Goal: Information Seeking & Learning: Check status

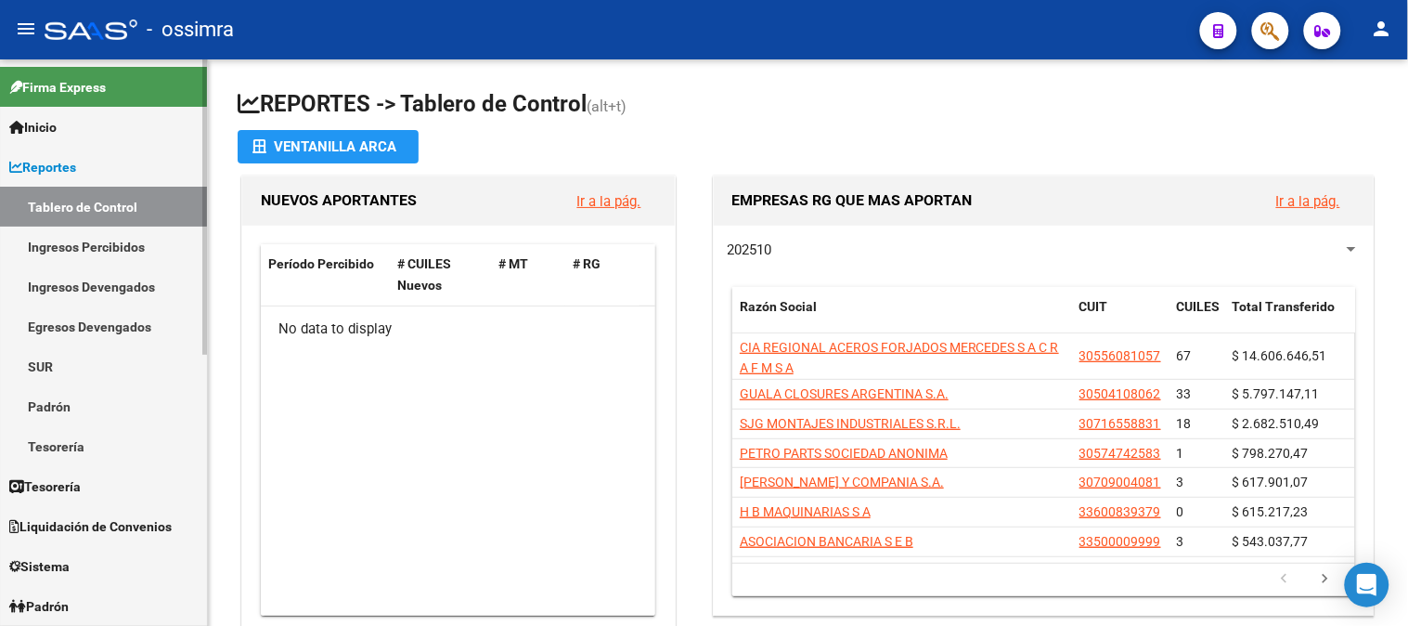
scroll to position [206, 0]
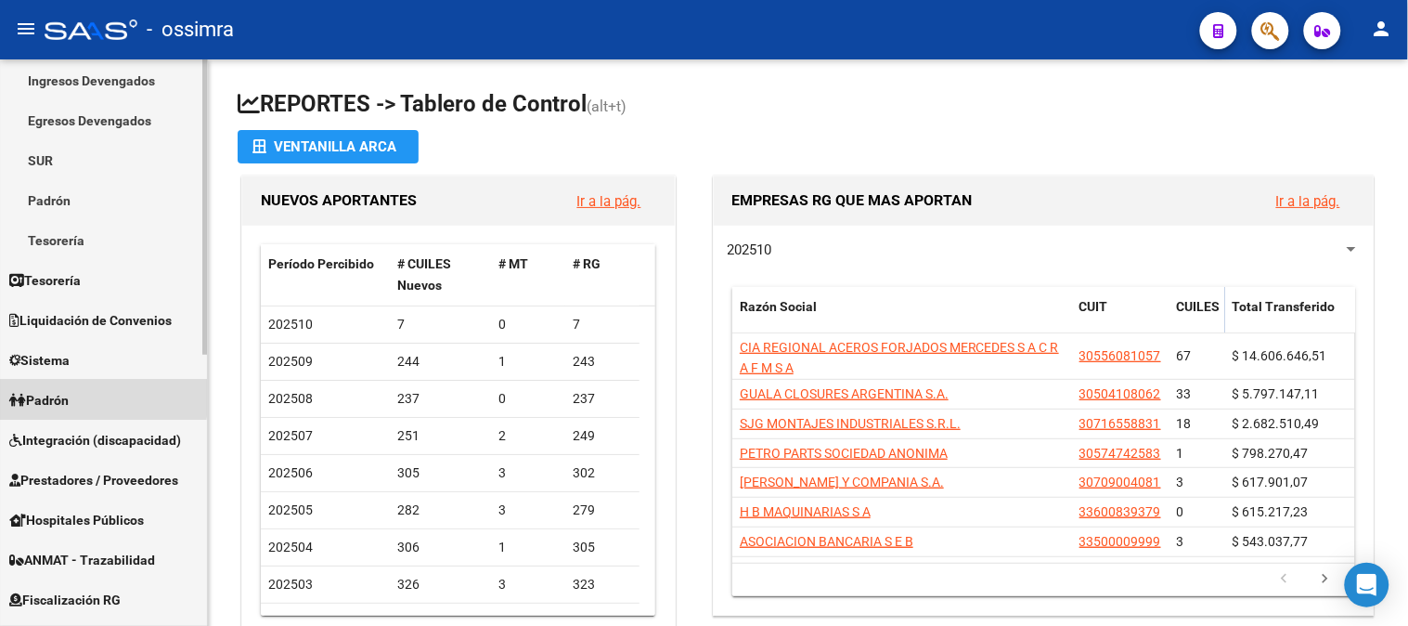
click at [66, 395] on span "Padrón" at bounding box center [38, 400] width 59 height 20
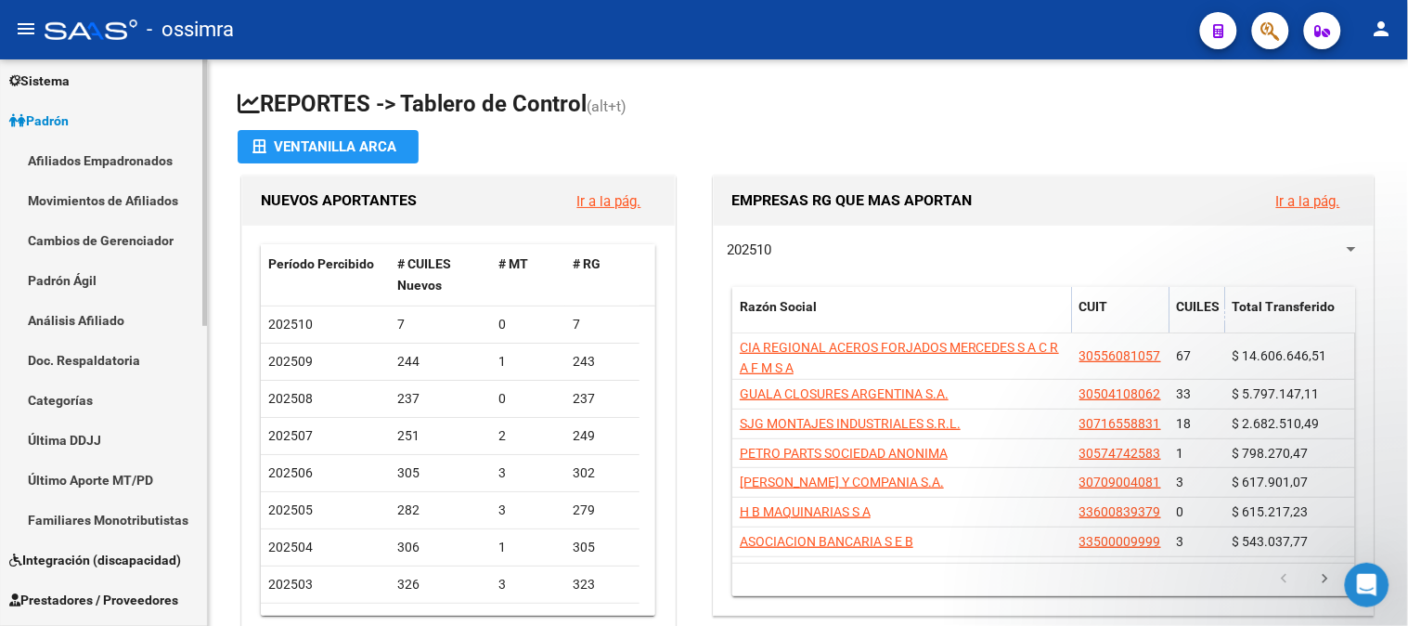
scroll to position [0, 0]
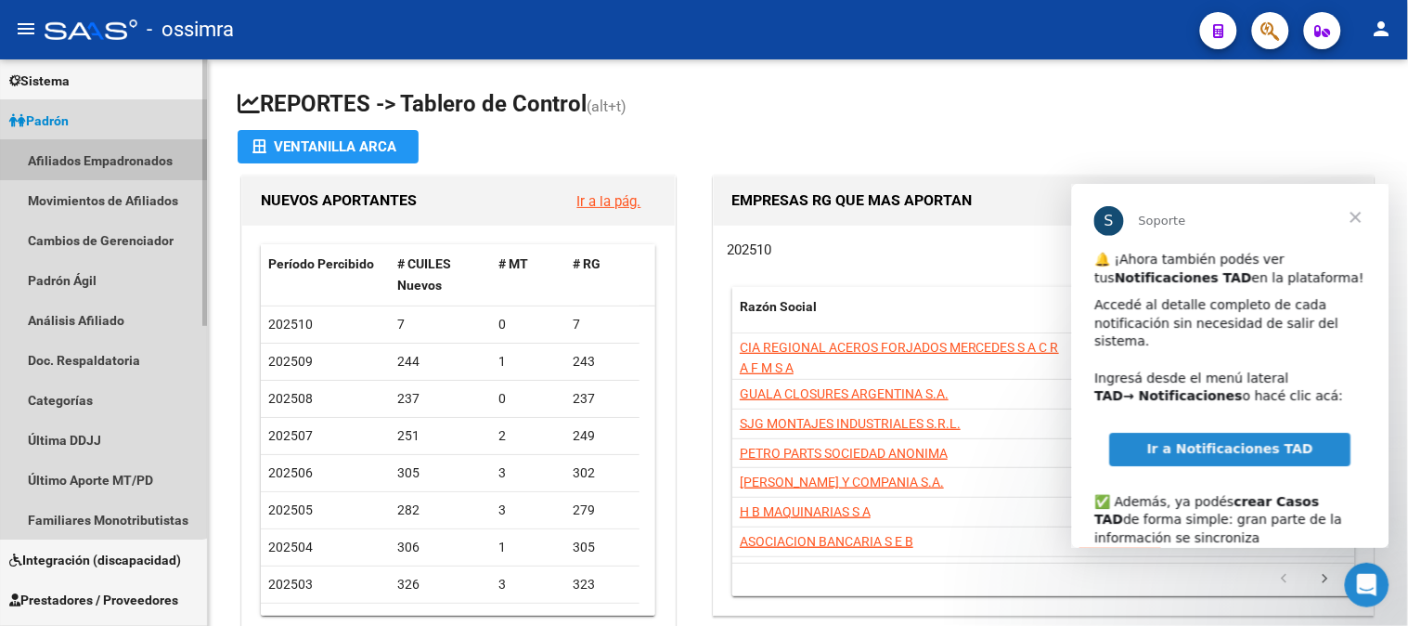
click at [97, 156] on link "Afiliados Empadronados" at bounding box center [103, 160] width 207 height 40
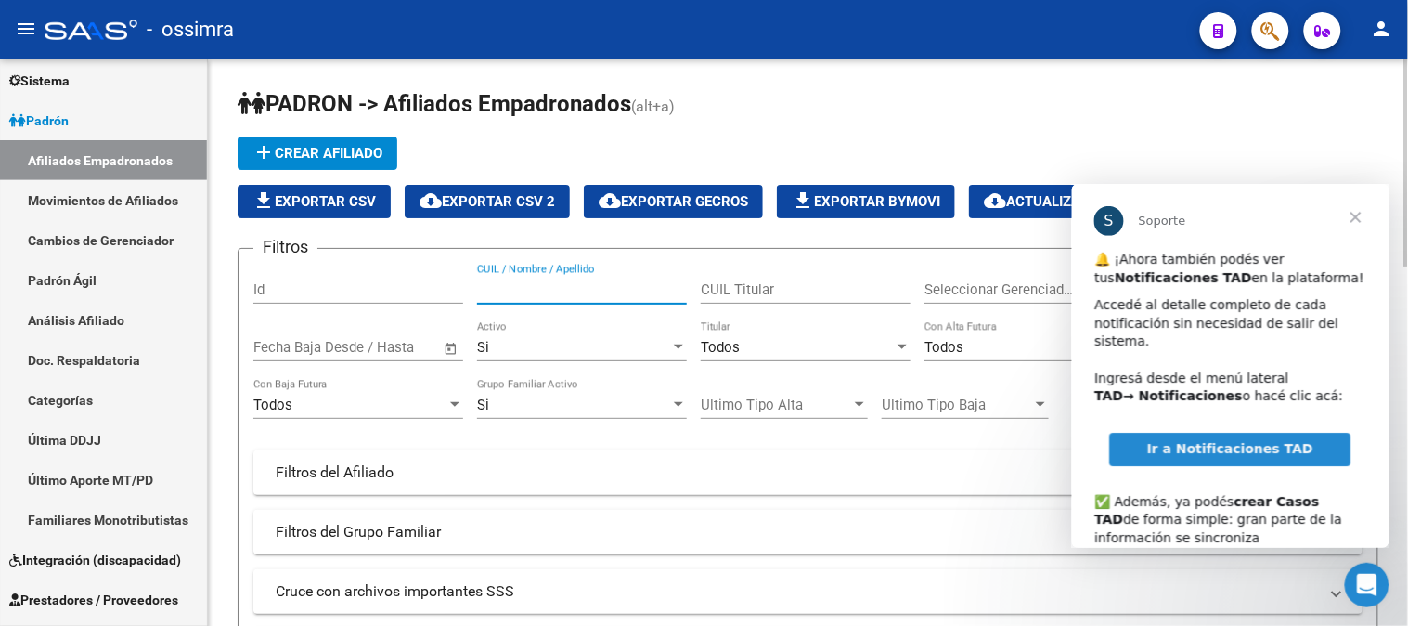
paste input "26375359"
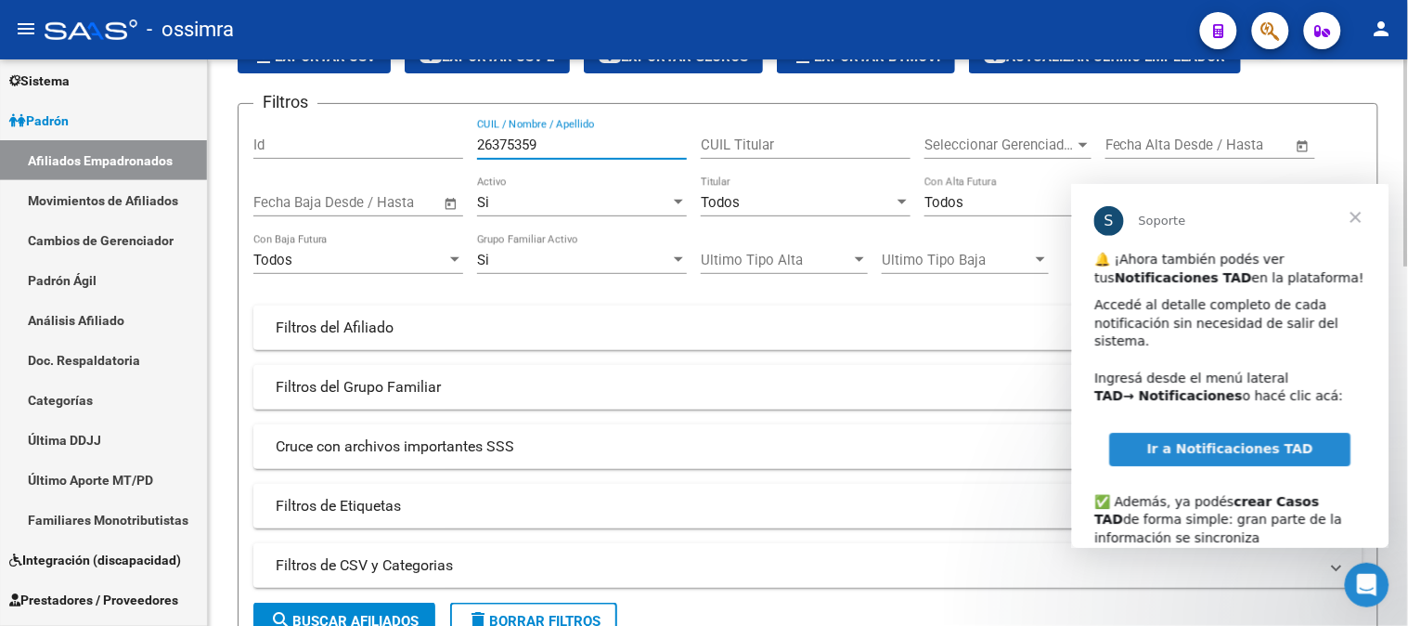
scroll to position [206, 0]
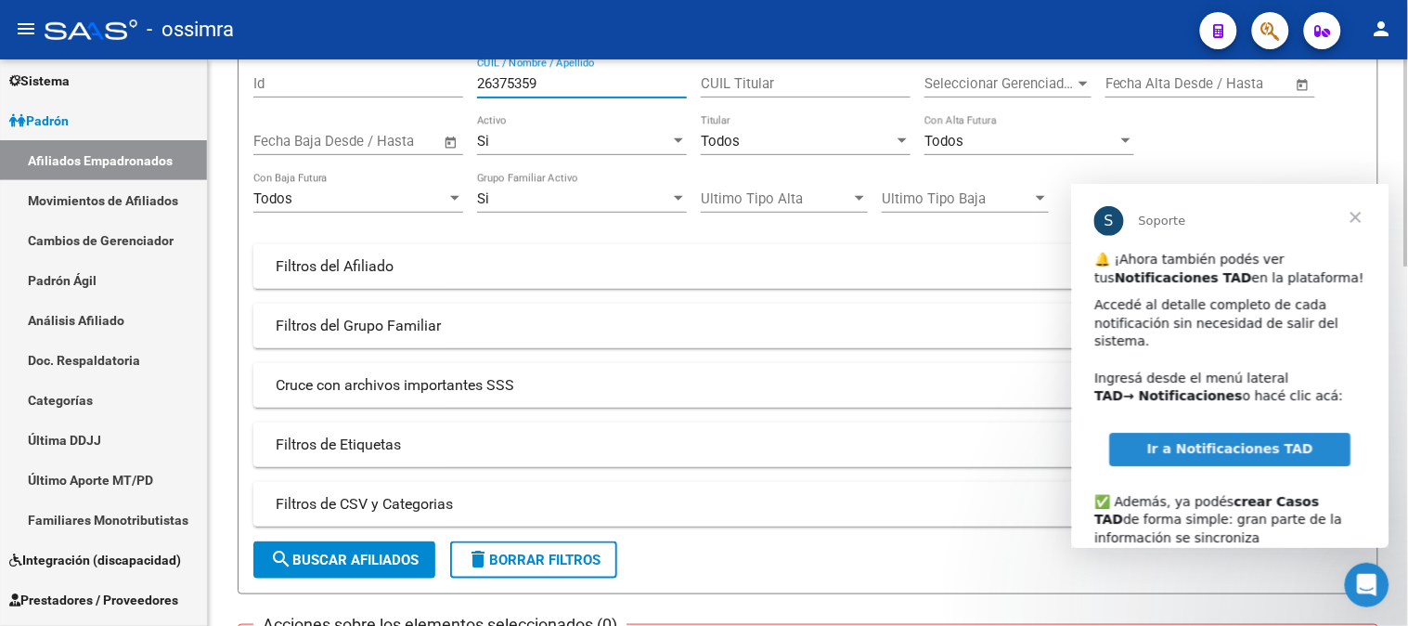
type input "26375359"
click at [390, 558] on span "search Buscar Afiliados" at bounding box center [344, 559] width 149 height 17
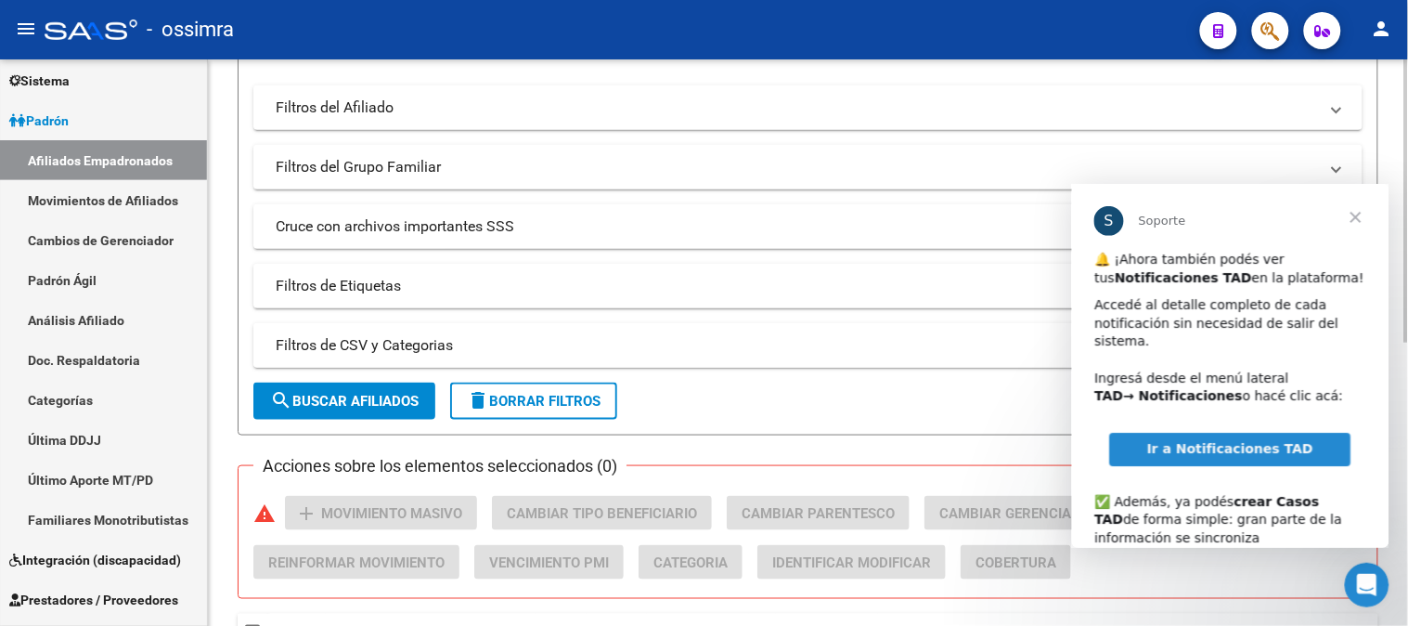
scroll to position [412, 0]
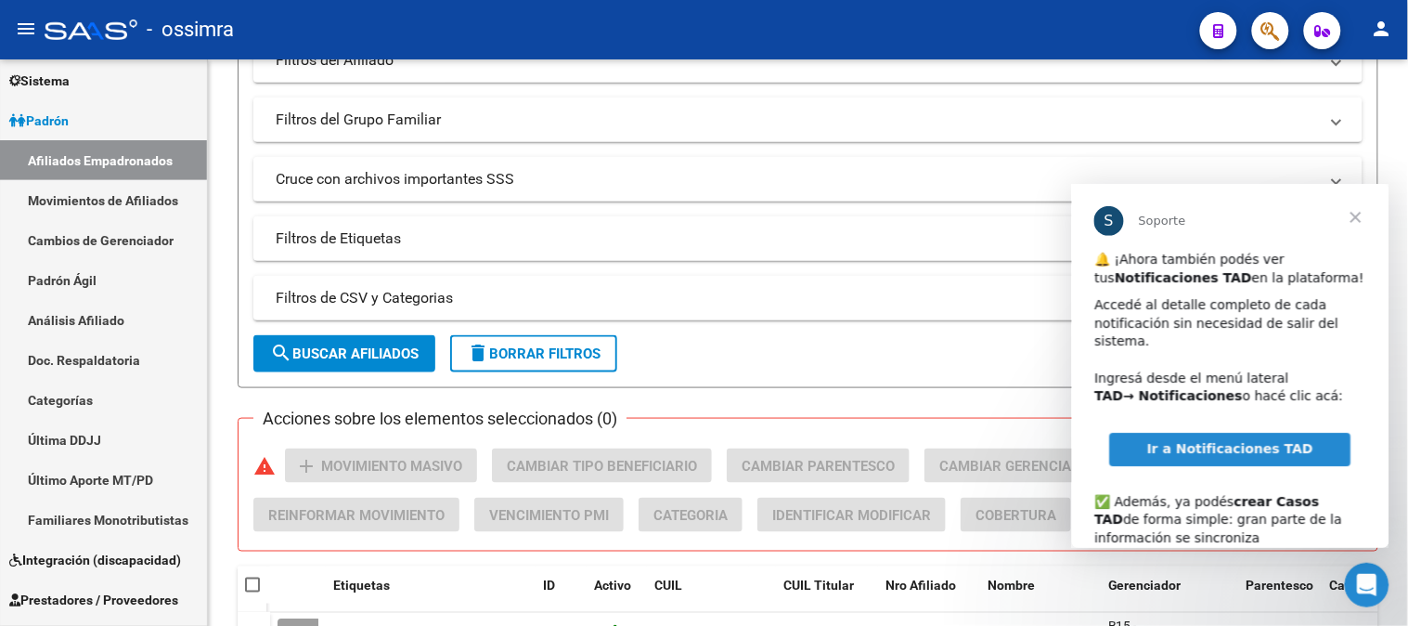
click at [1354, 214] on span "Cerrar" at bounding box center [1355, 216] width 67 height 67
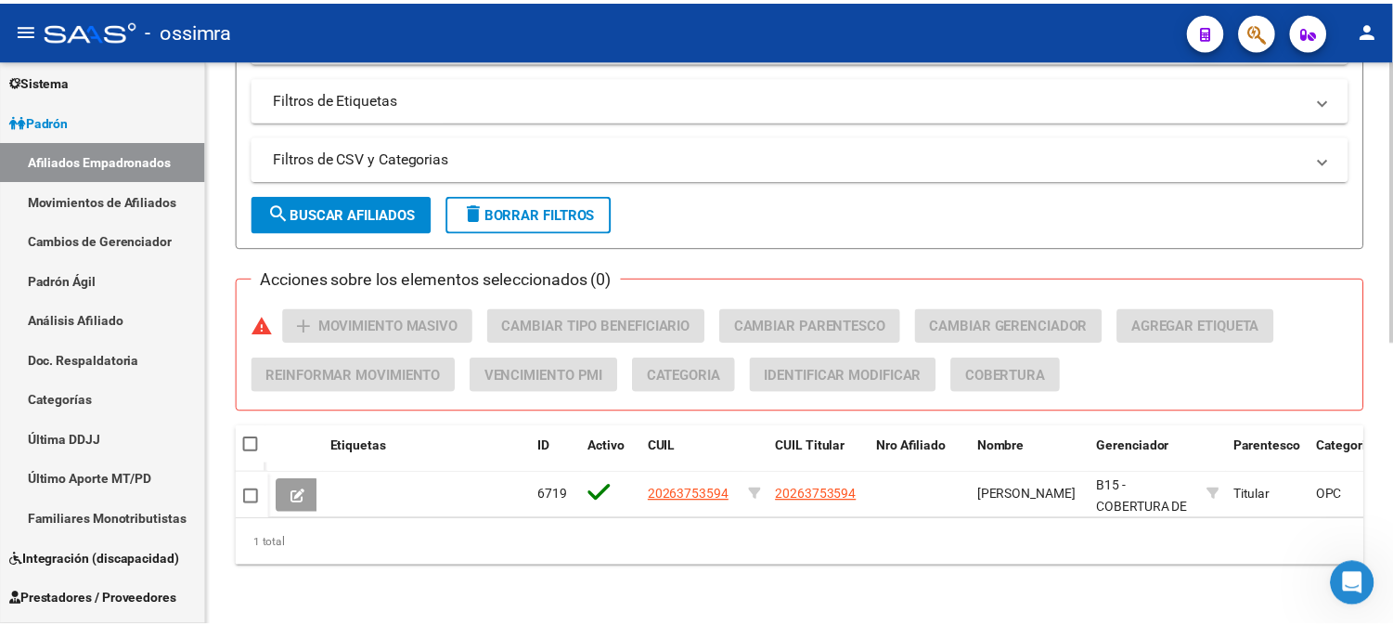
scroll to position [568, 0]
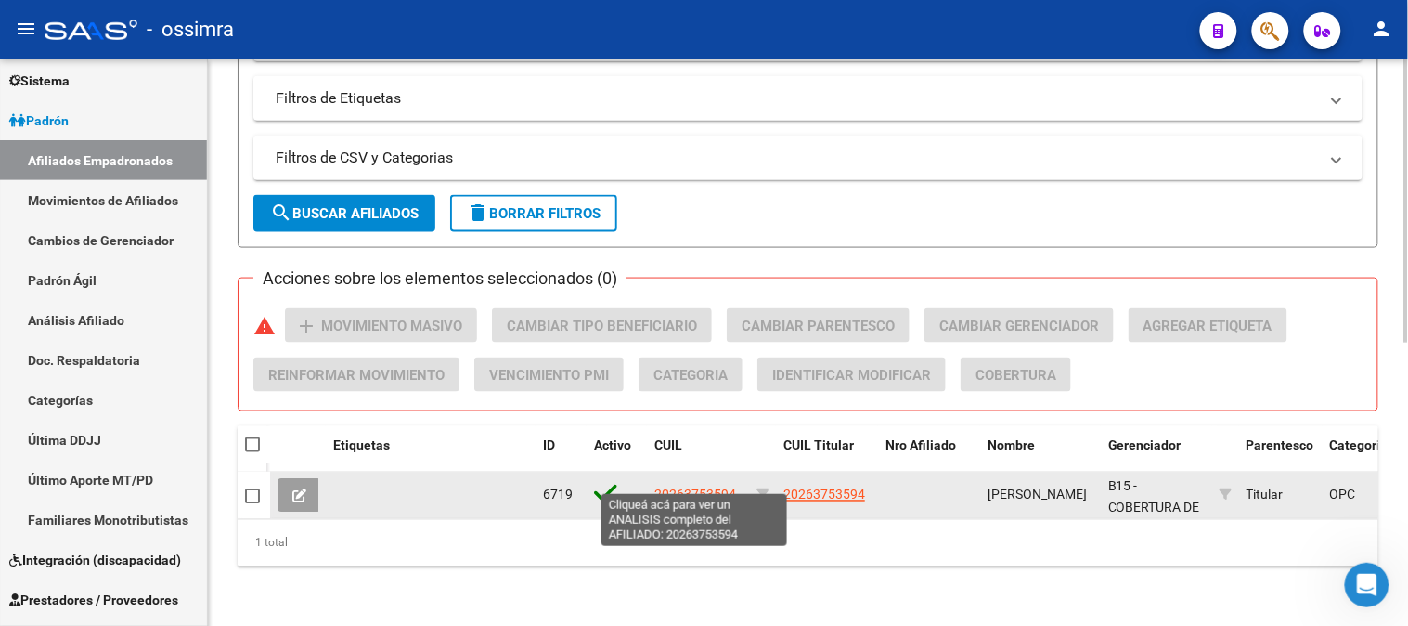
click at [734, 487] on span "20263753594" at bounding box center [695, 494] width 82 height 15
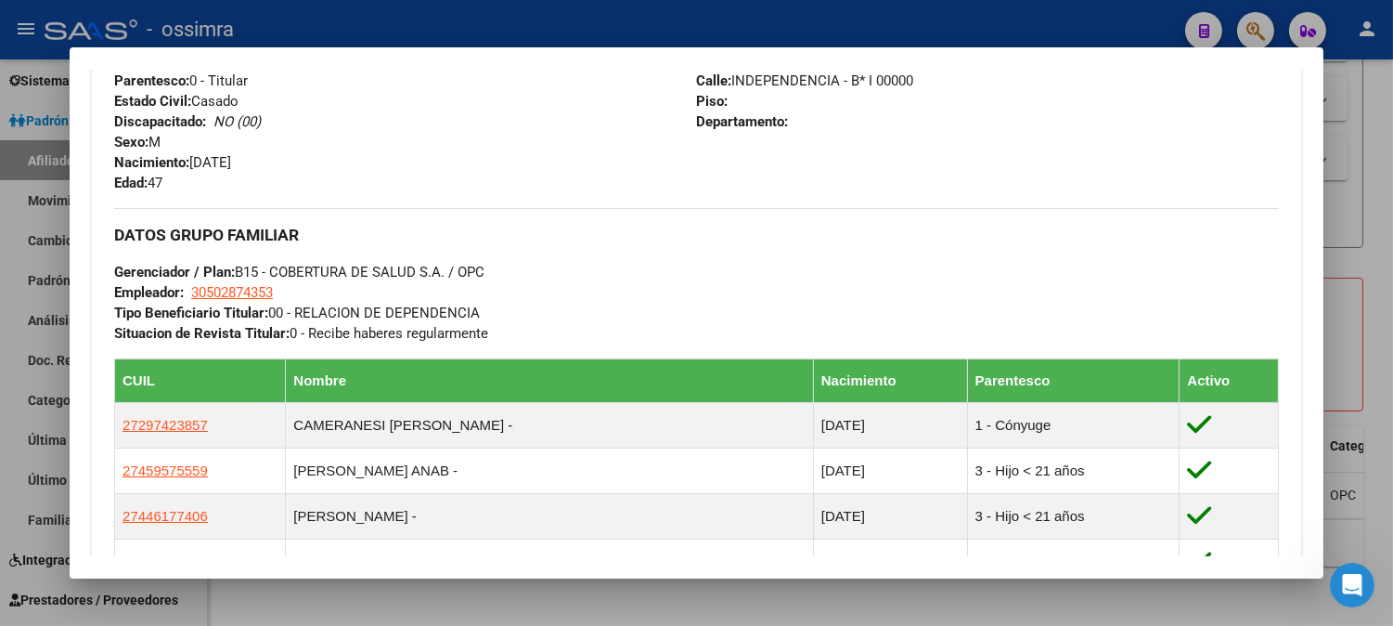
scroll to position [721, 0]
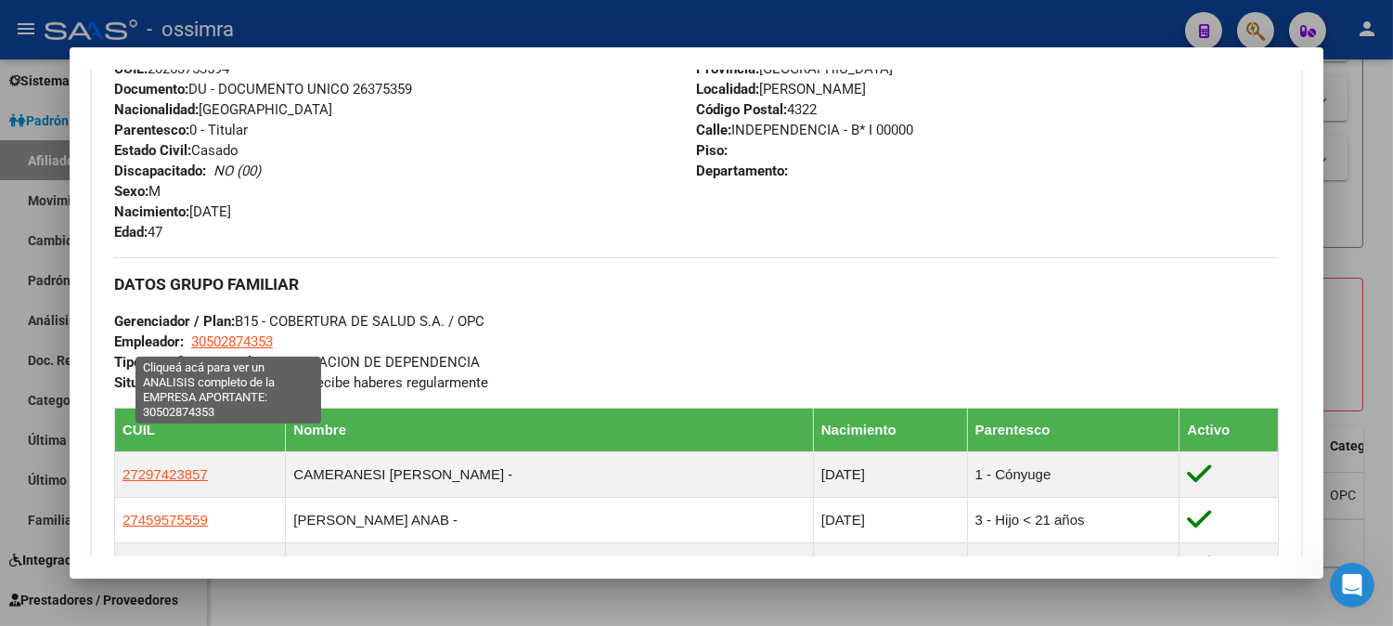
click at [218, 344] on span "30502874353" at bounding box center [232, 341] width 82 height 17
type textarea "30502874353"
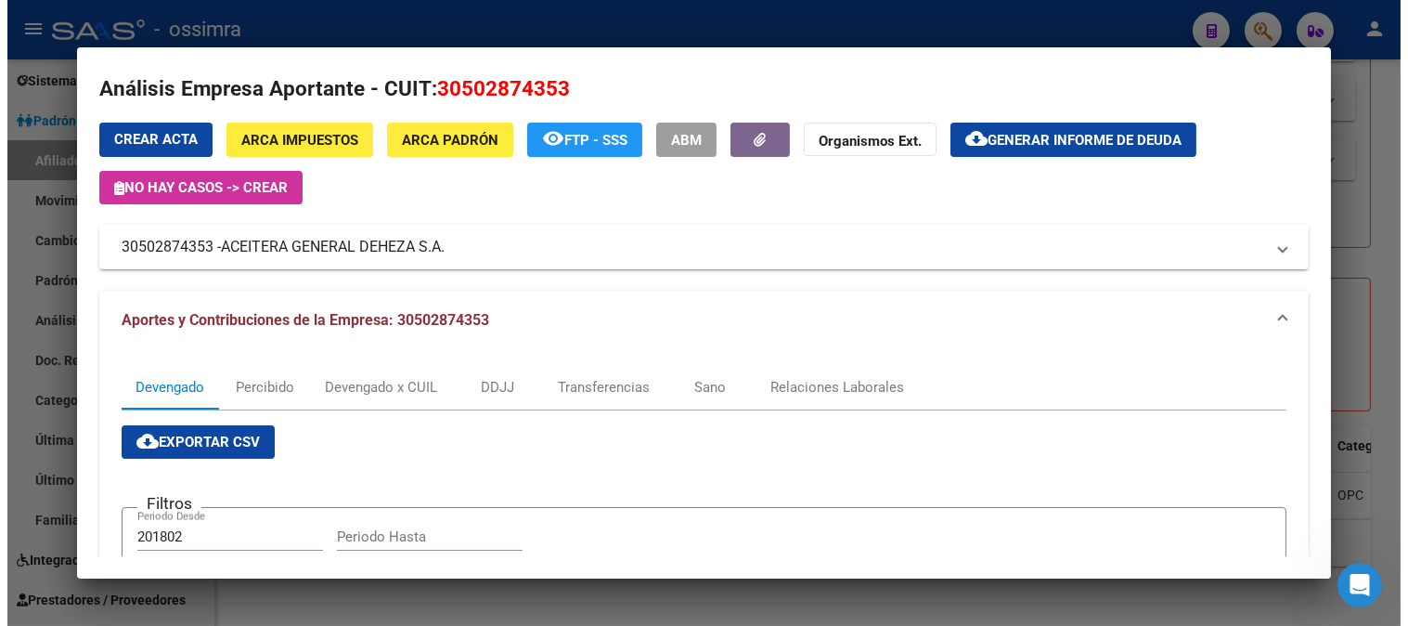
scroll to position [0, 0]
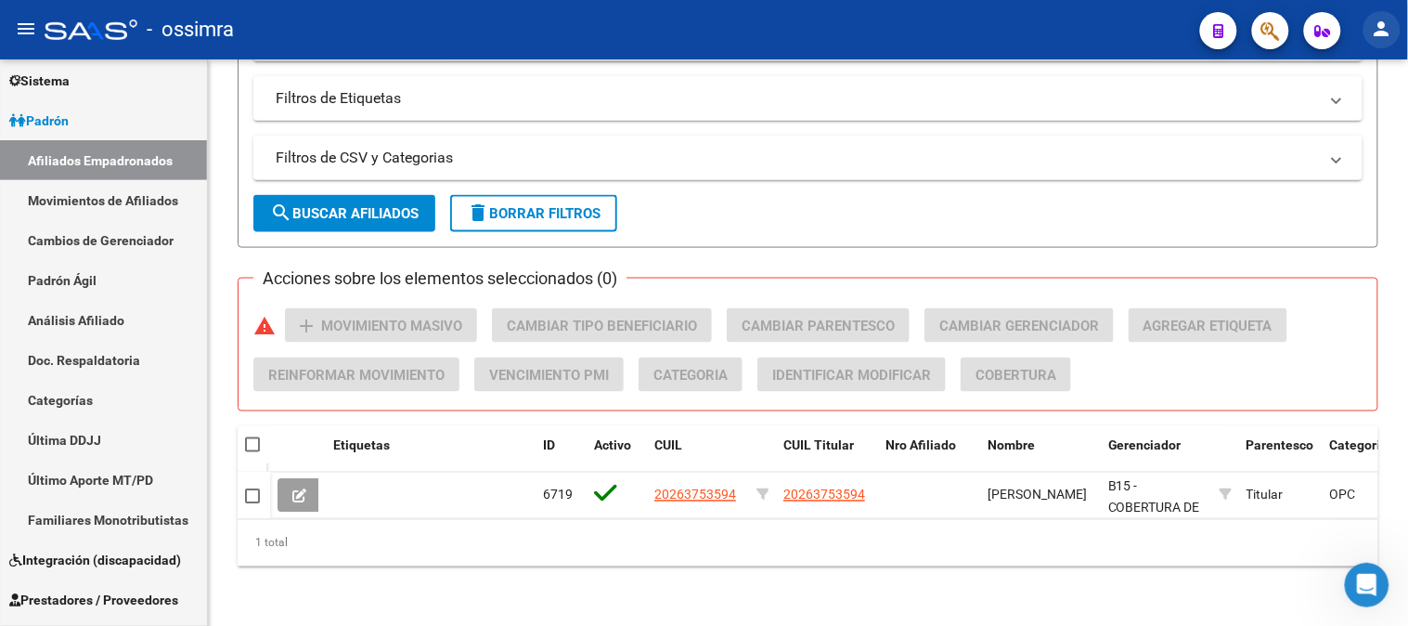
click at [1380, 32] on mat-icon "person" at bounding box center [1382, 29] width 22 height 22
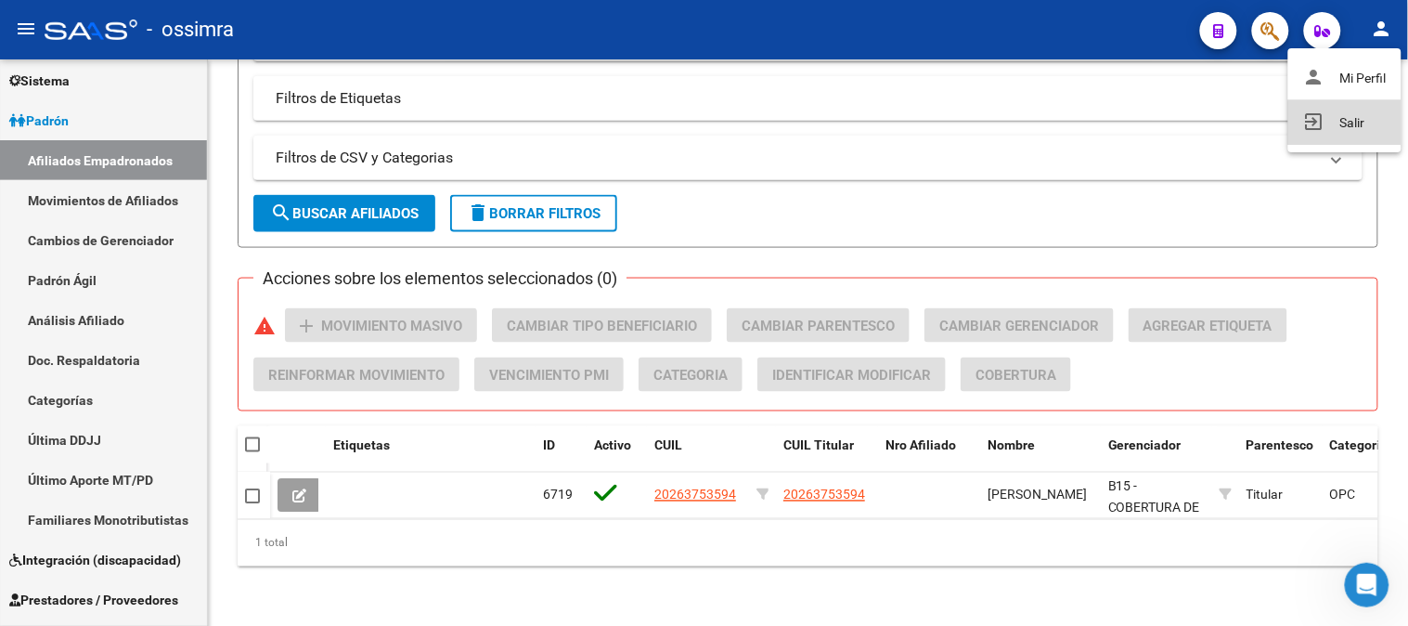
click at [1351, 126] on button "exit_to_app Salir" at bounding box center [1345, 122] width 113 height 45
